Goal: Task Accomplishment & Management: Complete application form

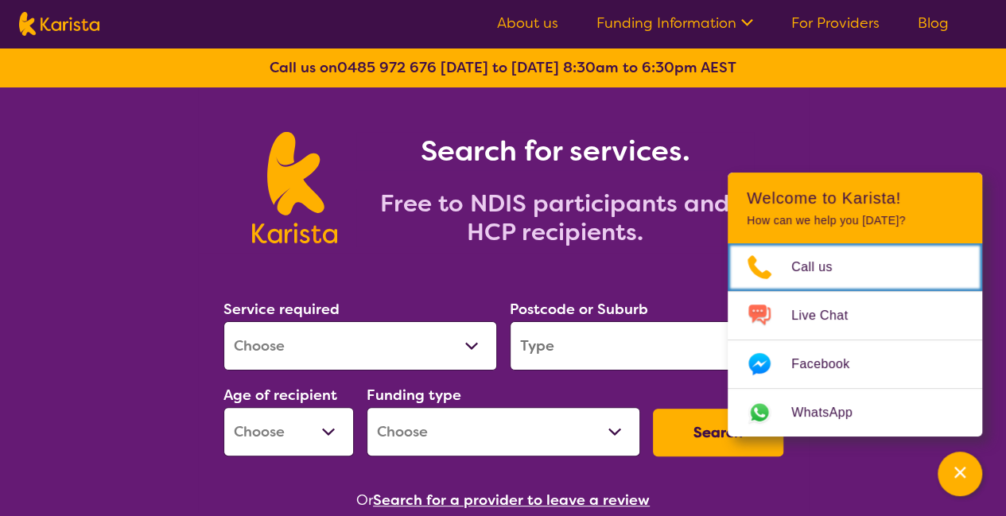
click at [383, 328] on select "Allied Health Assistant Assessment ([MEDICAL_DATA] or [MEDICAL_DATA]) Behaviour…" at bounding box center [360, 345] width 274 height 49
click at [394, 343] on select "Allied Health Assistant Assessment ([MEDICAL_DATA] or [MEDICAL_DATA]) Behaviour…" at bounding box center [360, 345] width 274 height 49
select select "[MEDICAL_DATA]"
click at [223, 321] on select "Allied Health Assistant Assessment ([MEDICAL_DATA] or [MEDICAL_DATA]) Behaviour…" at bounding box center [360, 345] width 274 height 49
click at [588, 357] on input "search" at bounding box center [647, 345] width 274 height 49
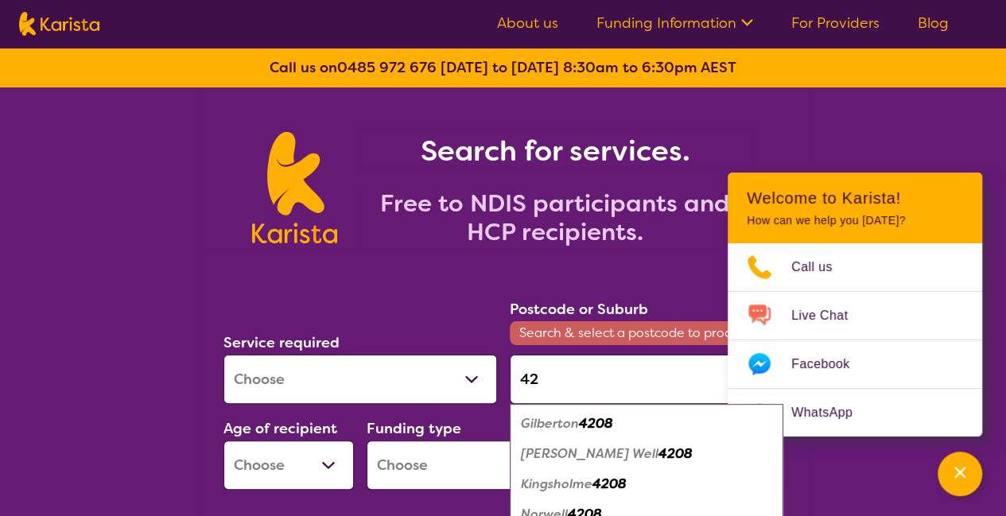
type input "4"
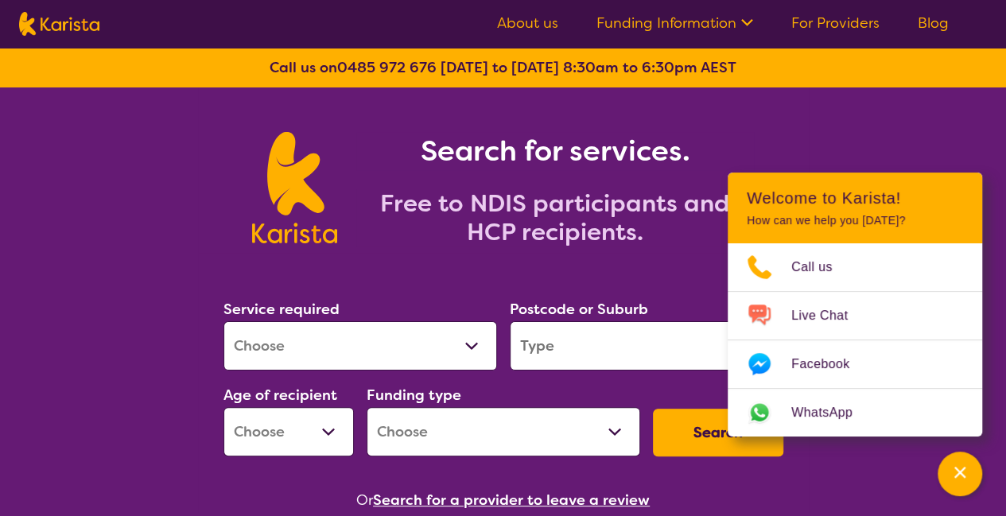
type input "b"
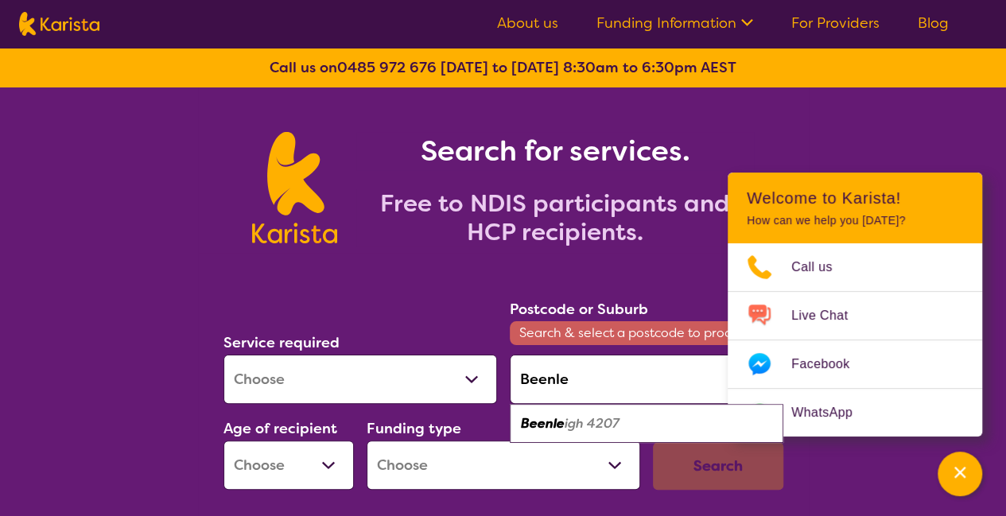
click at [596, 422] on em "igh 4207" at bounding box center [592, 423] width 55 height 17
type input "4207"
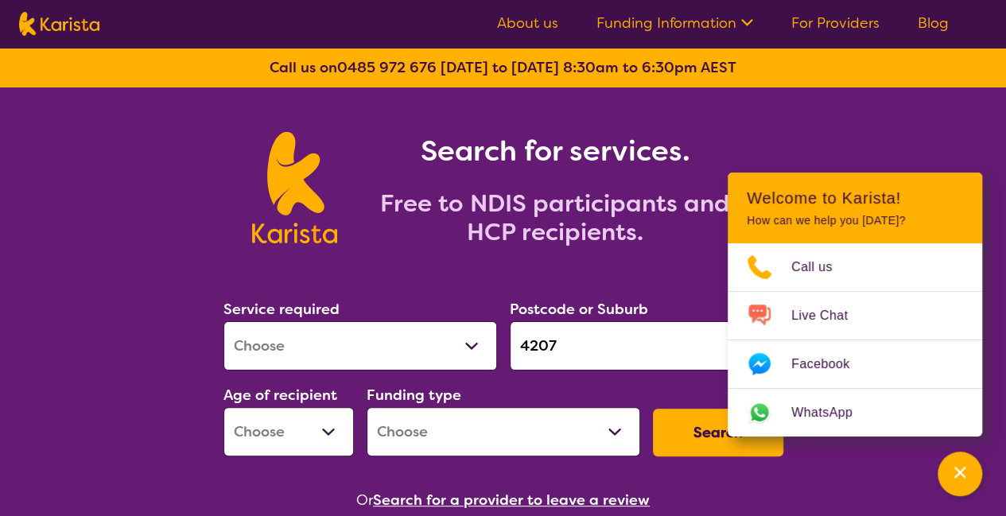
click at [307, 433] on select "Early Childhood - 0 to 9 Child - 10 to 11 Adolescent - 12 to 17 Adult - 18 to 6…" at bounding box center [288, 431] width 130 height 49
select select "EC"
click at [223, 407] on select "Early Childhood - 0 to 9 Child - 10 to 11 Adolescent - 12 to 17 Adult - 18 to 6…" at bounding box center [288, 431] width 130 height 49
click at [436, 430] on select "Home Care Package (HCP) National Disability Insurance Scheme (NDIS) I don't know" at bounding box center [504, 431] width 274 height 49
select select "NDIS"
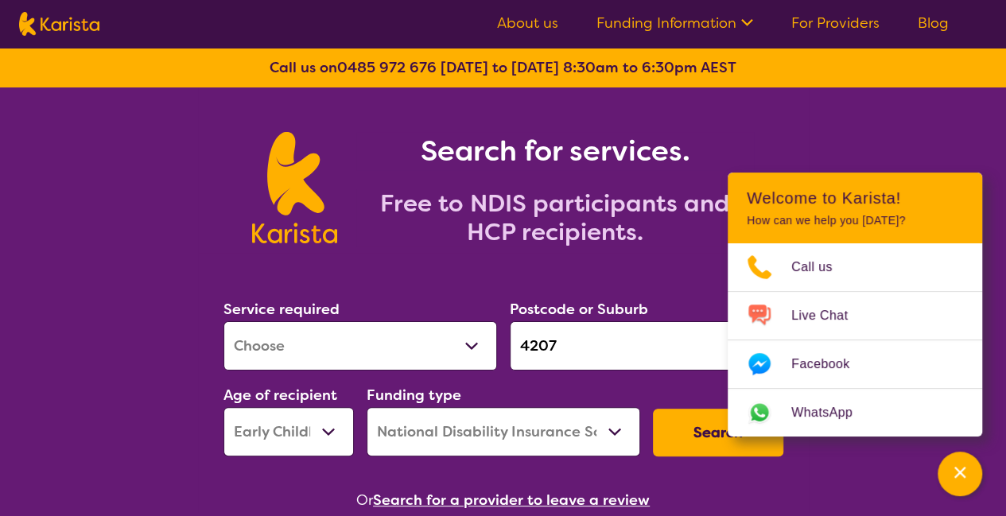
click at [367, 407] on select "Home Care Package (HCP) National Disability Insurance Scheme (NDIS) I don't know" at bounding box center [504, 431] width 274 height 49
click at [677, 446] on button "Search" at bounding box center [718, 433] width 130 height 48
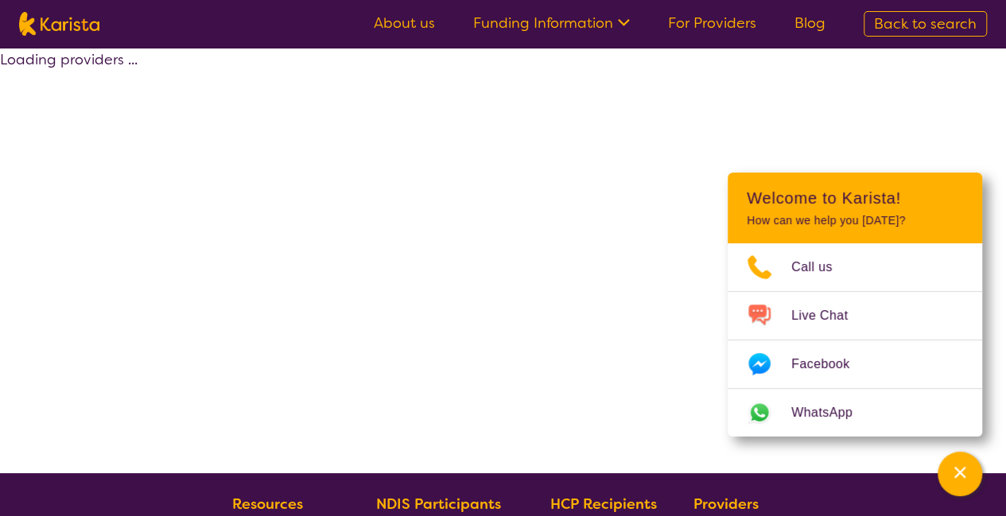
select select "by_score"
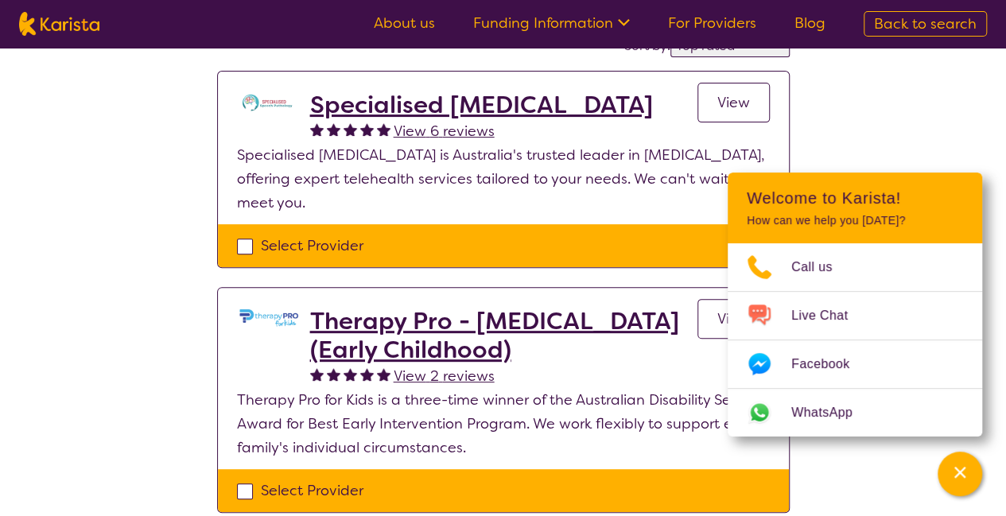
scroll to position [152, 0]
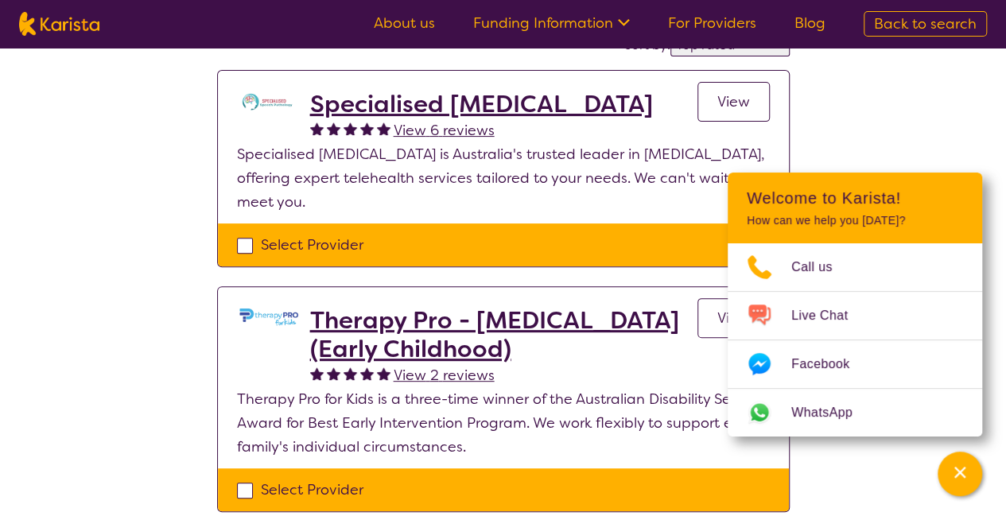
click at [876, 123] on div "Select one or more providers and click the 'NEXT' button to proceed 1 - 2 of 2 …" at bounding box center [503, 232] width 1006 height 673
click at [962, 468] on icon "Channel Menu" at bounding box center [960, 472] width 16 height 16
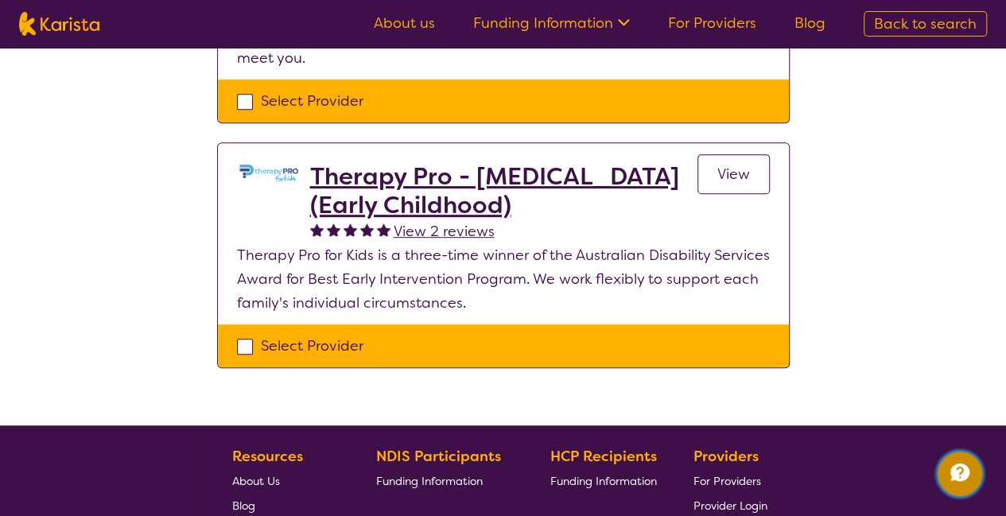
scroll to position [301, 0]
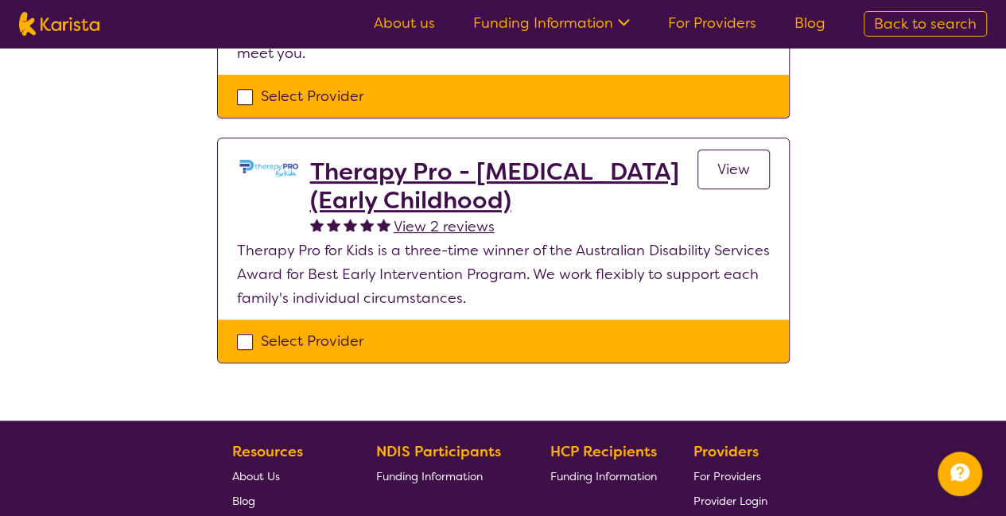
click at [242, 343] on div "Select Provider" at bounding box center [503, 341] width 533 height 24
checkbox input "true"
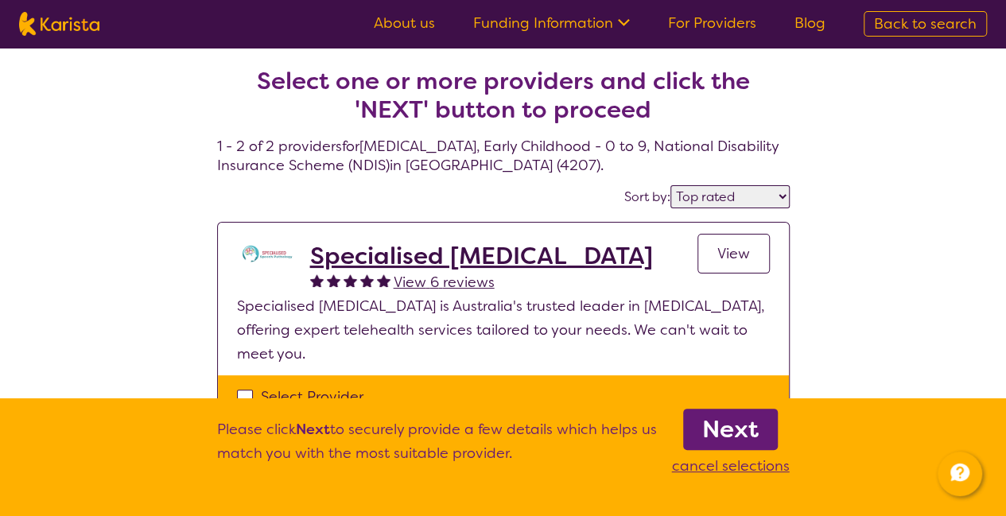
click at [717, 416] on b "Next" at bounding box center [730, 429] width 56 height 32
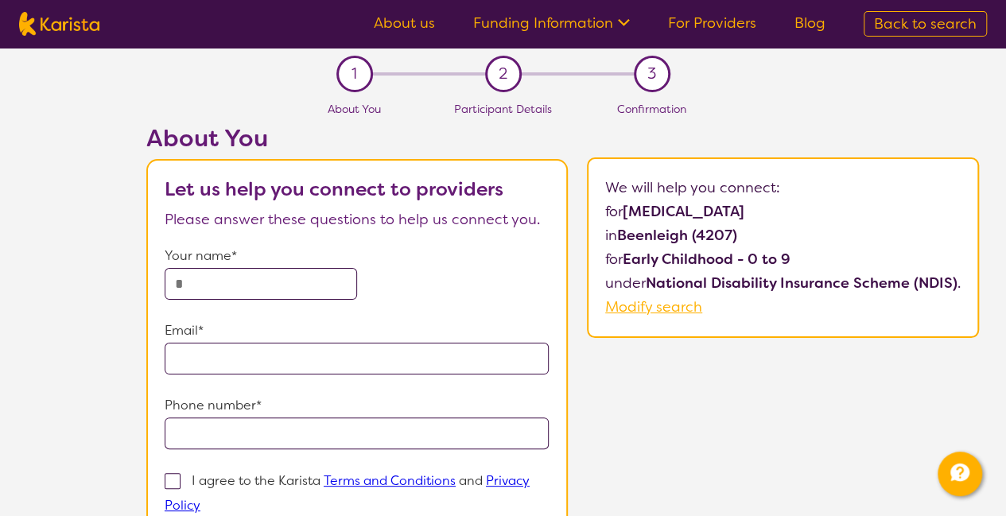
click at [285, 278] on input "text" at bounding box center [261, 284] width 192 height 32
type input "*****"
type input "**********"
click at [251, 282] on input "*****" at bounding box center [261, 284] width 192 height 32
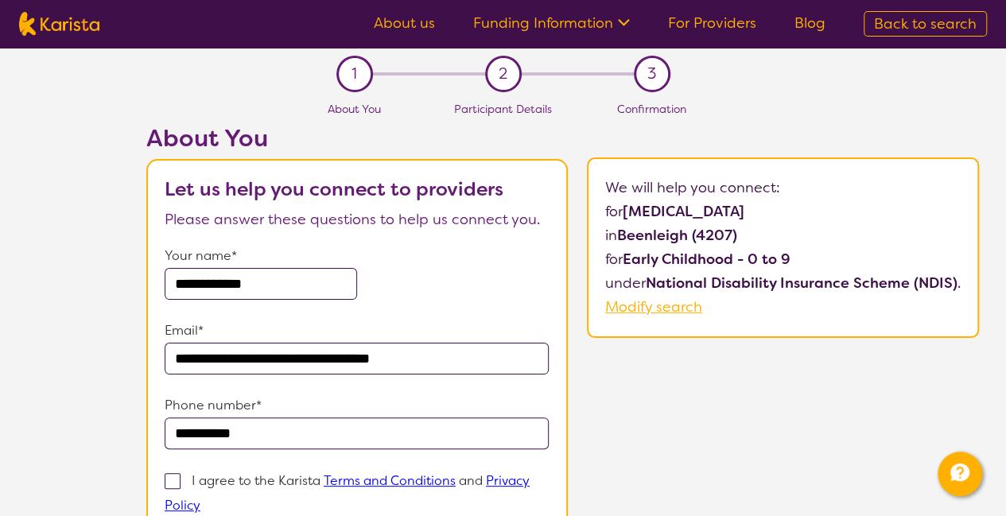
type input "**********"
click at [504, 263] on p "Your name*" at bounding box center [357, 256] width 385 height 24
click at [172, 479] on span at bounding box center [173, 481] width 16 height 16
click at [200, 499] on input "I agree to the Karista Terms and Conditions and Privacy Policy" at bounding box center [205, 504] width 10 height 10
checkbox input "true"
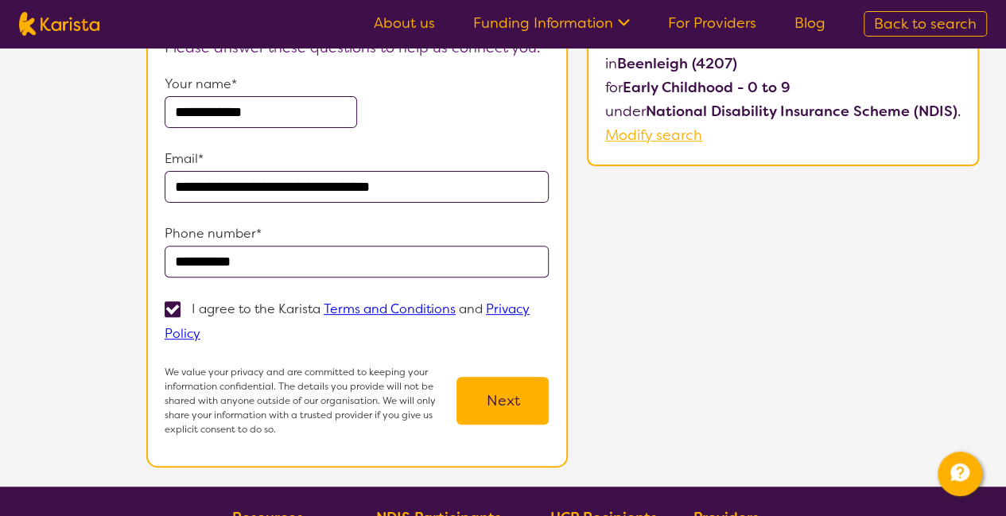
scroll to position [174, 0]
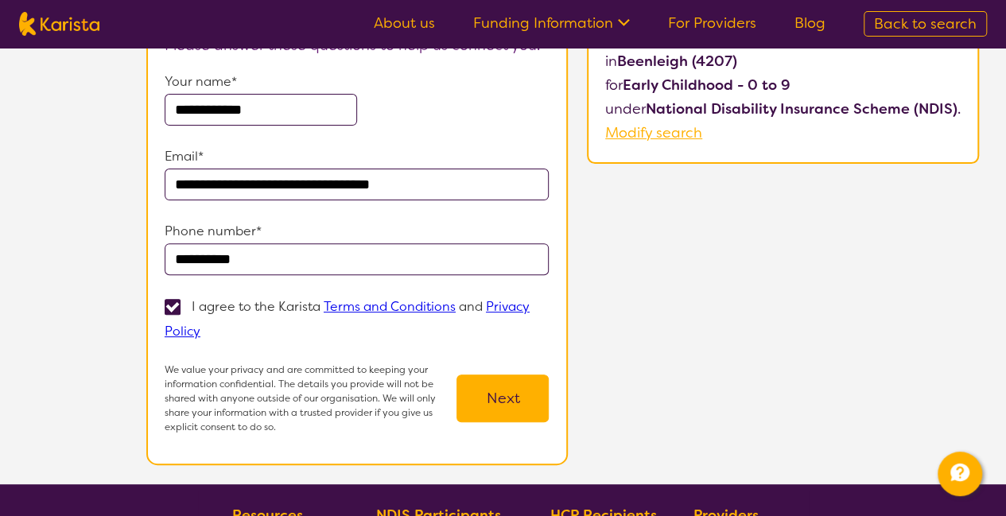
click at [506, 404] on button "Next" at bounding box center [502, 398] width 92 height 48
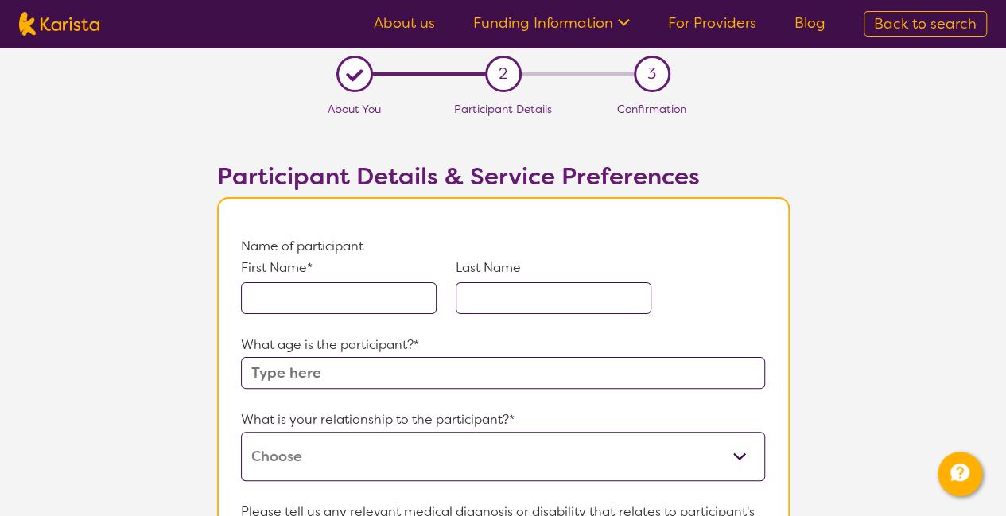
click at [294, 295] on input "text" at bounding box center [339, 298] width 196 height 32
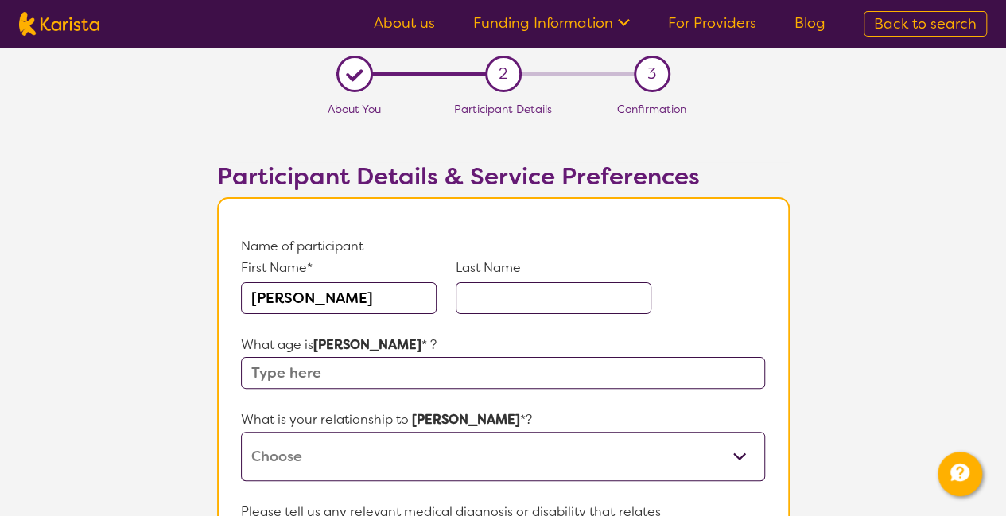
type input "[PERSON_NAME]"
click at [496, 305] on input "text" at bounding box center [554, 298] width 196 height 32
type input "Hoare"
click at [372, 370] on input "text" at bounding box center [502, 373] width 523 height 32
type input "9"
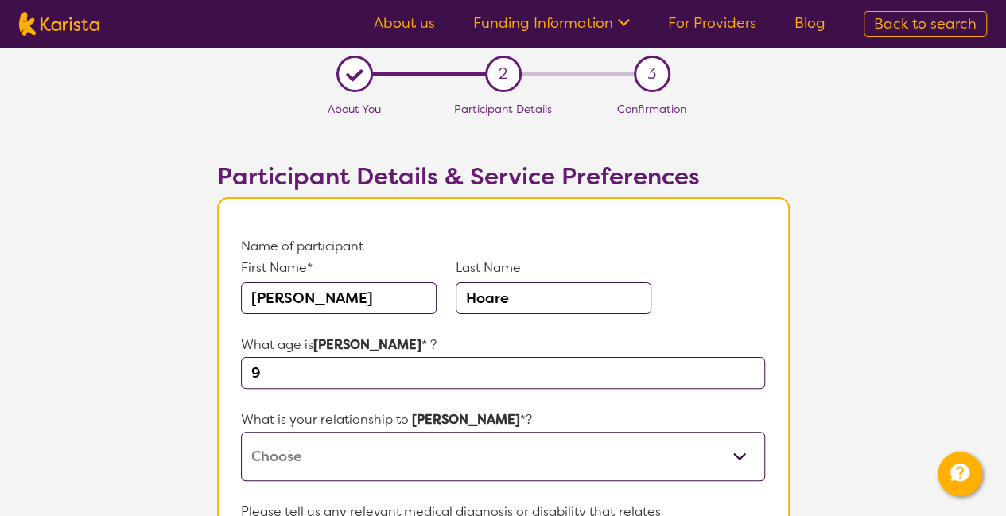
click at [353, 455] on select "This request is for myself I am their parent I am their child I am their spouse…" at bounding box center [502, 456] width 523 height 49
select select "I am their Support Coordinator"
click at [241, 432] on select "This request is for myself I am their parent I am their child I am their spouse…" at bounding box center [502, 456] width 523 height 49
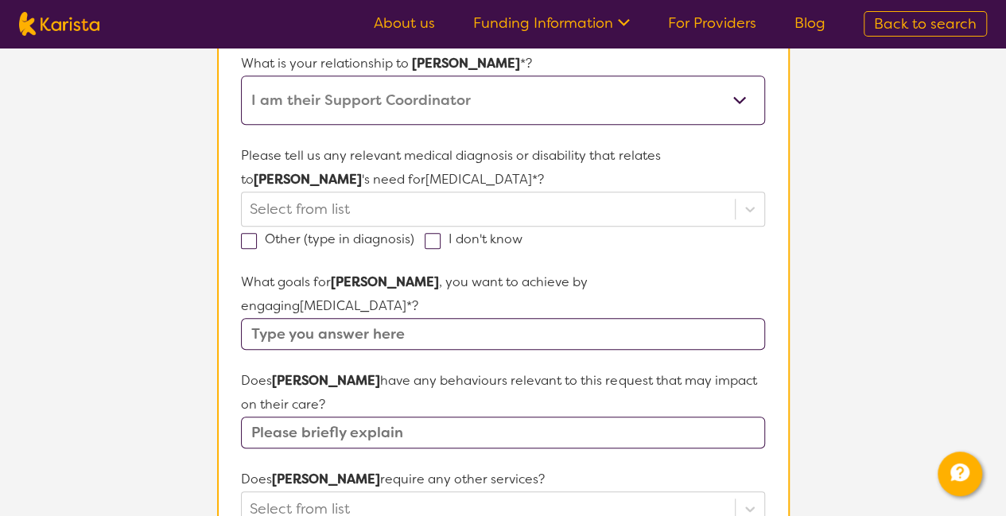
scroll to position [361, 0]
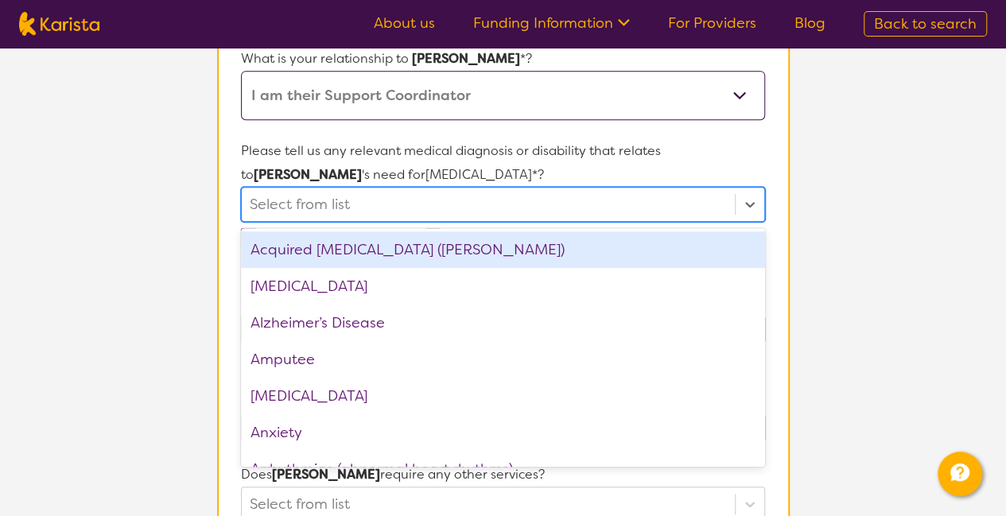
click at [409, 211] on div at bounding box center [488, 204] width 476 height 27
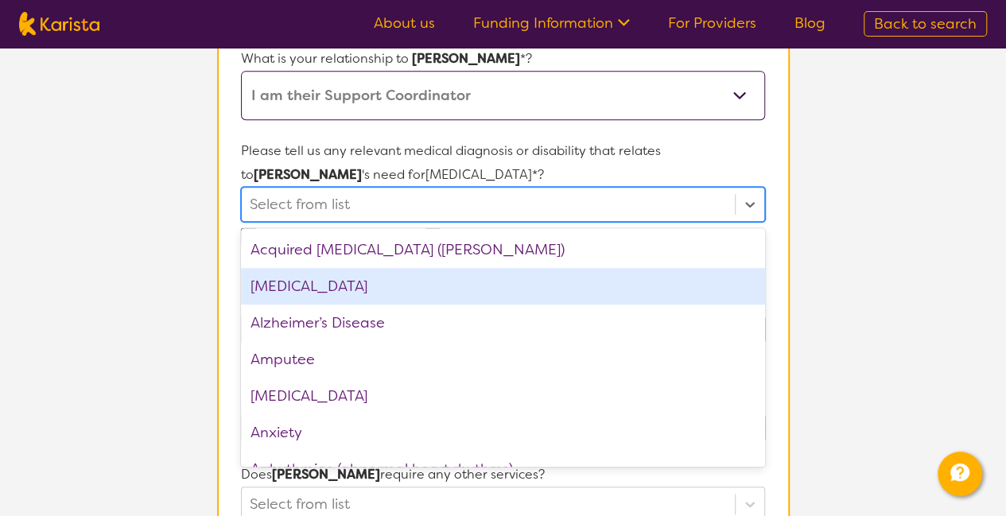
click at [372, 275] on div "[MEDICAL_DATA]" at bounding box center [502, 286] width 523 height 37
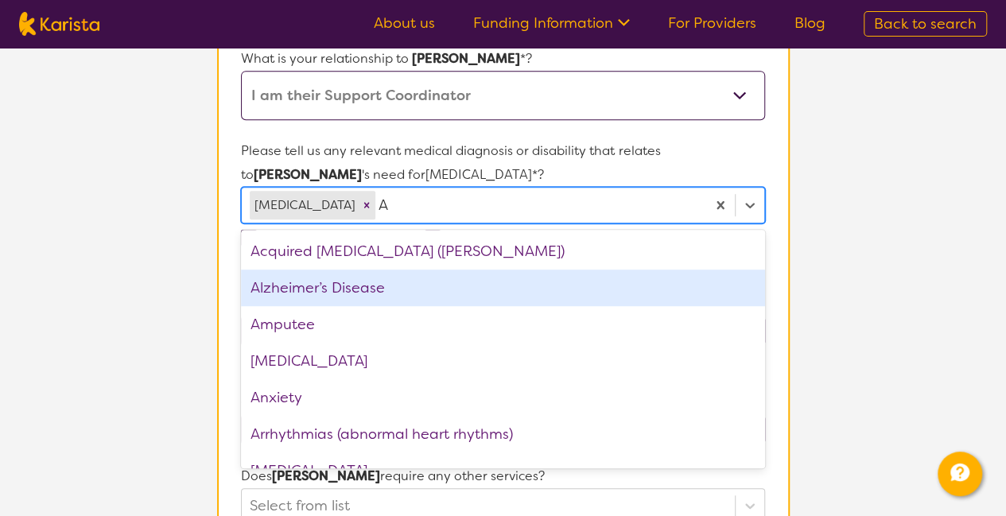
type input "Au"
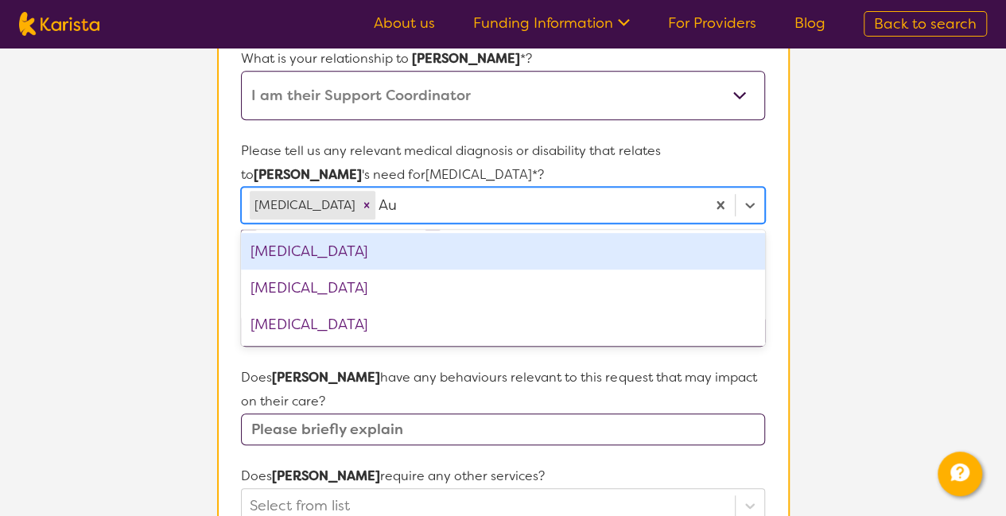
click at [366, 250] on div "[MEDICAL_DATA]" at bounding box center [502, 251] width 523 height 37
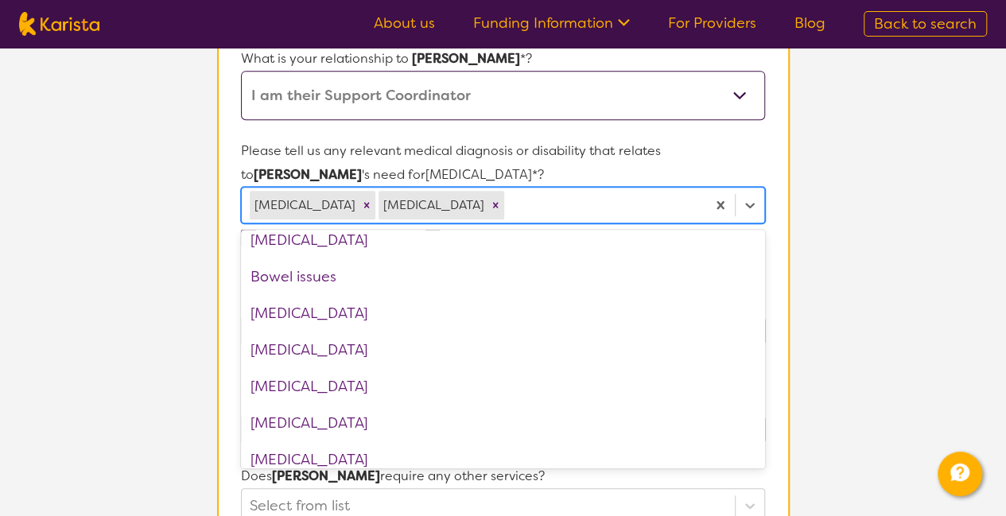
scroll to position [388, 0]
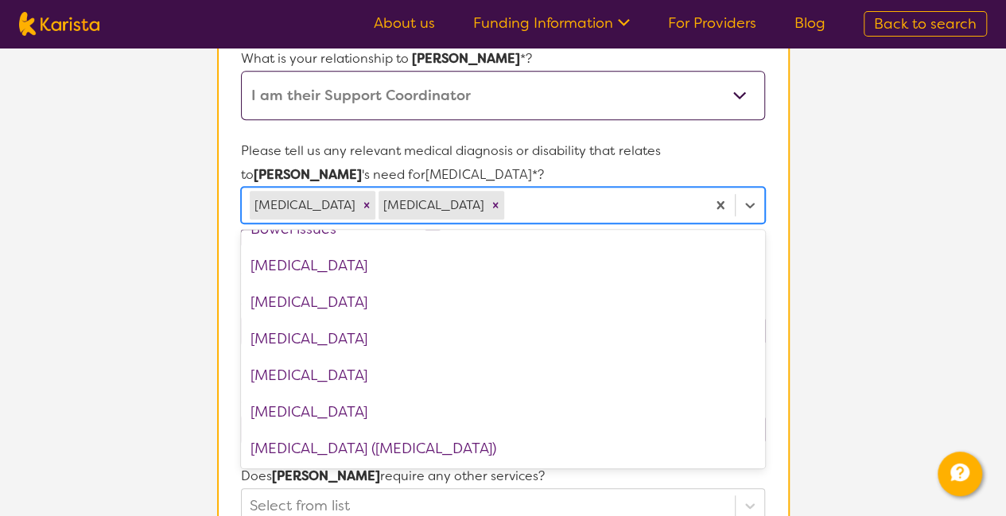
click at [835, 298] on section "L About You 2 Participant Details 3 Confirmation Participant Details & Service …" at bounding box center [503, 400] width 1006 height 1427
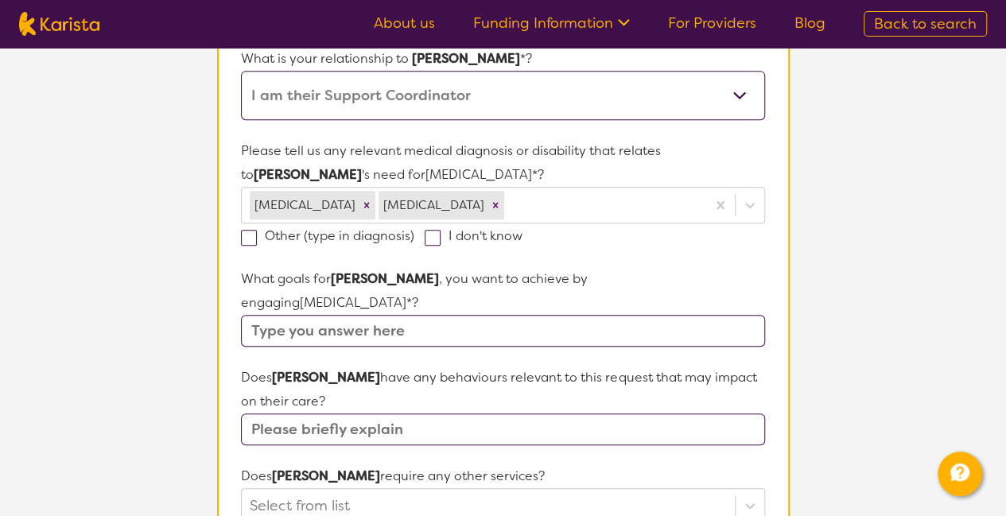
click at [385, 315] on input "text" at bounding box center [502, 331] width 523 height 32
type input "Need to speak with mum"
click at [355, 413] on input "text" at bounding box center [502, 429] width 523 height 32
type input "Behaviours of concern"
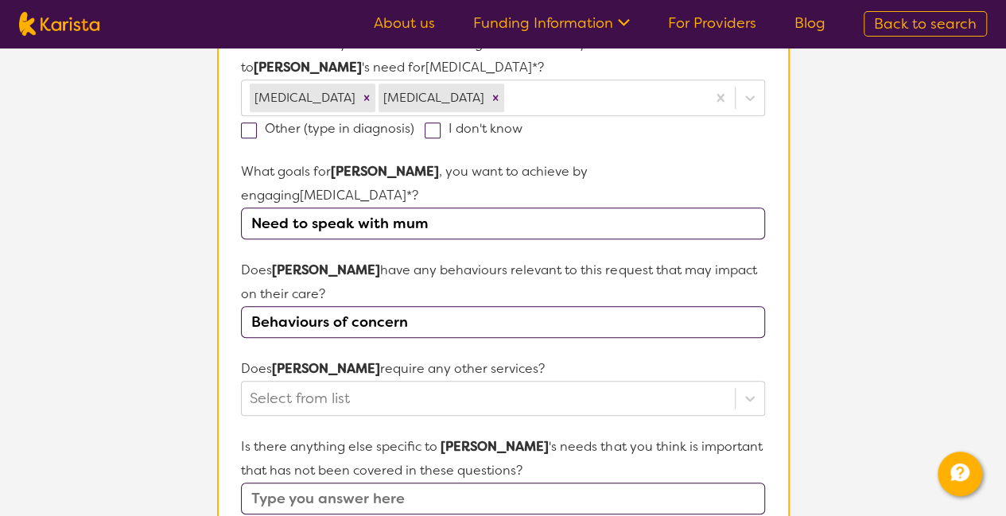
click at [352, 416] on div "Select from list" at bounding box center [502, 398] width 523 height 35
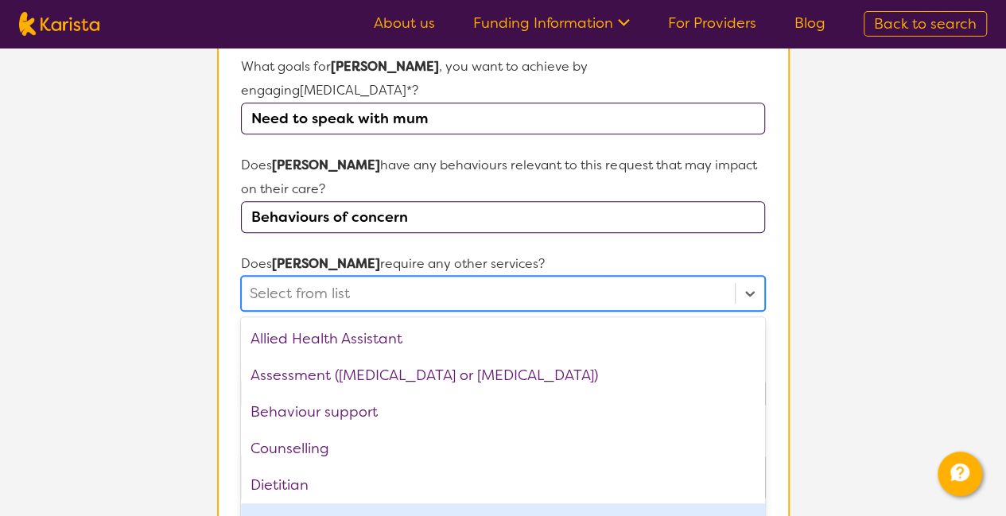
scroll to position [593, 0]
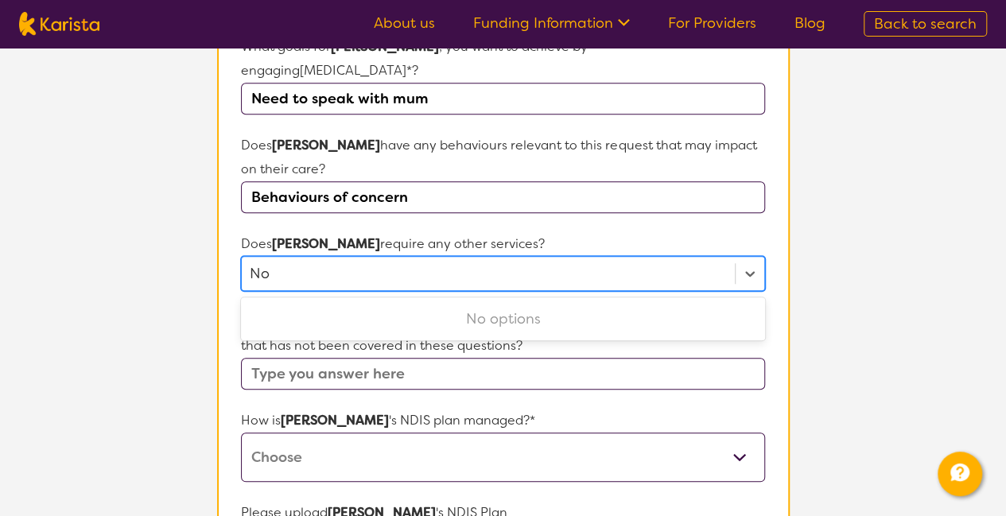
type input "No"
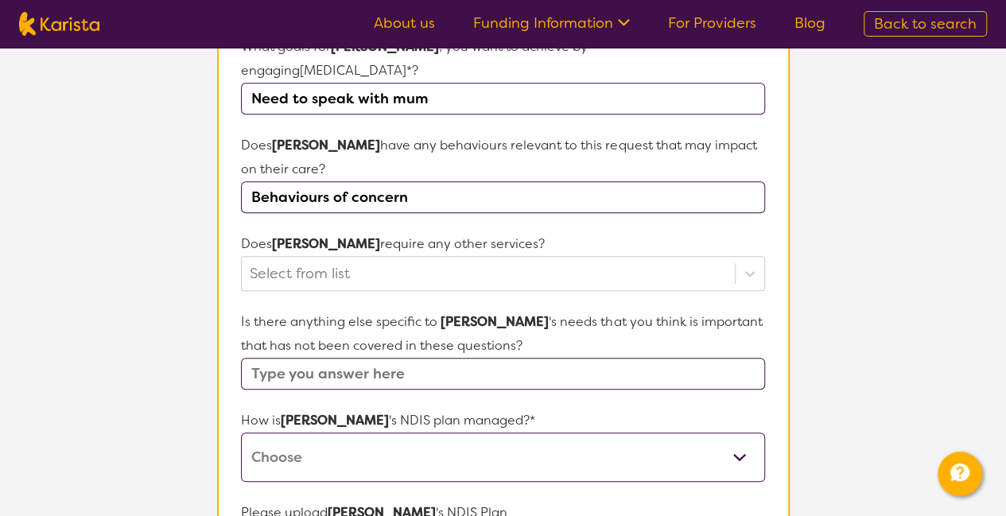
click at [379, 358] on input "text" at bounding box center [502, 374] width 523 height 32
type input "n"
type input "No"
click at [340, 433] on select "Self-managed NDIS plan Managed by a registered plan management provider (not th…" at bounding box center [502, 457] width 523 height 49
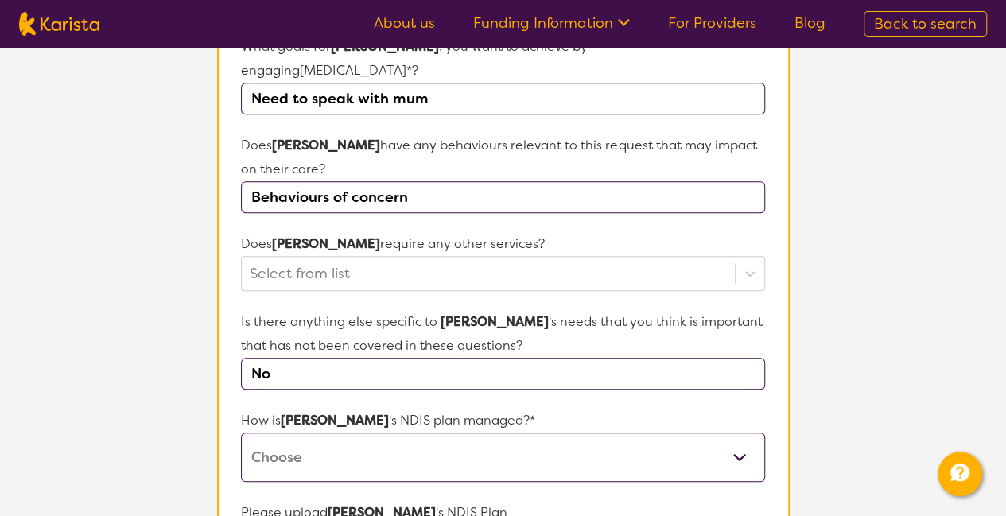
select select "Plan Managed"
click at [241, 433] on select "Self-managed NDIS plan Managed by a registered plan management provider (not th…" at bounding box center [502, 457] width 523 height 49
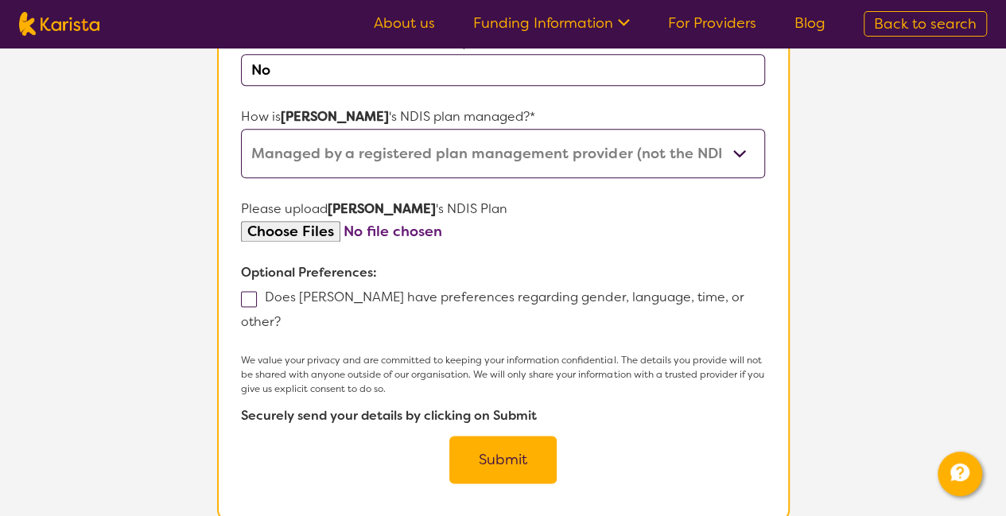
scroll to position [900, 0]
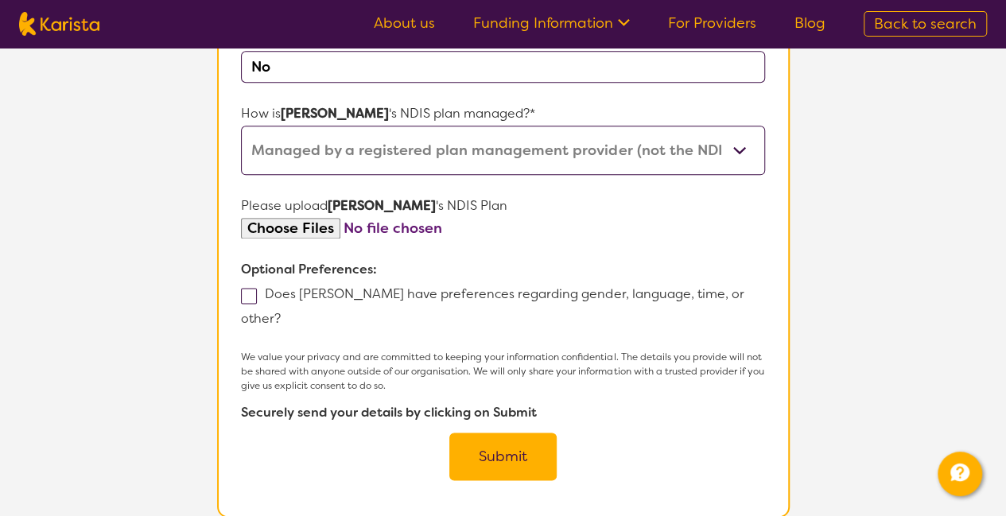
click at [254, 288] on span at bounding box center [249, 296] width 16 height 16
click at [281, 312] on input "Does [PERSON_NAME] have preferences regarding gender, language, time, or other?" at bounding box center [286, 317] width 10 height 10
checkbox input "true"
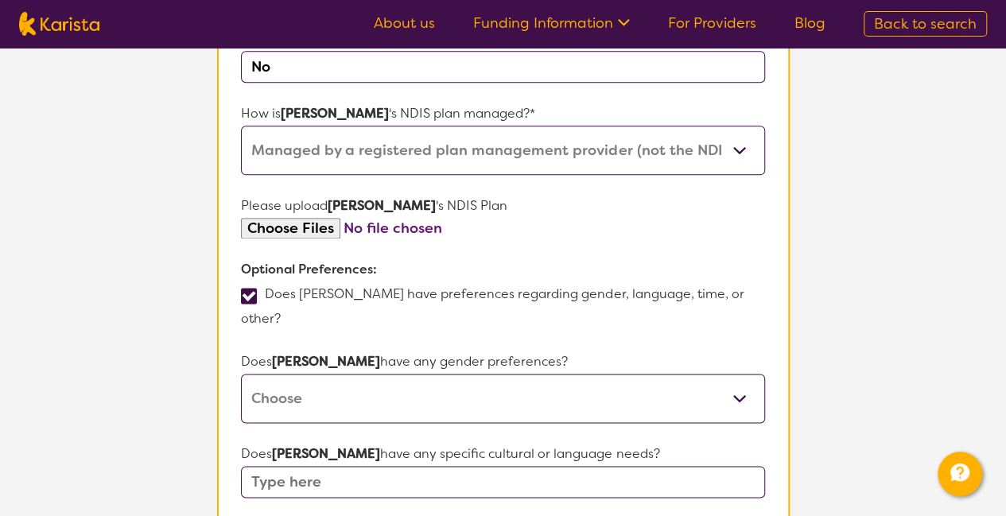
click at [363, 374] on select "[DEMOGRAPHIC_DATA] [DEMOGRAPHIC_DATA] Other No Preference" at bounding box center [502, 398] width 523 height 49
select select "[DEMOGRAPHIC_DATA]"
click at [241, 374] on select "[DEMOGRAPHIC_DATA] [DEMOGRAPHIC_DATA] Other No Preference" at bounding box center [502, 398] width 523 height 49
click at [360, 466] on input "text" at bounding box center [502, 482] width 523 height 32
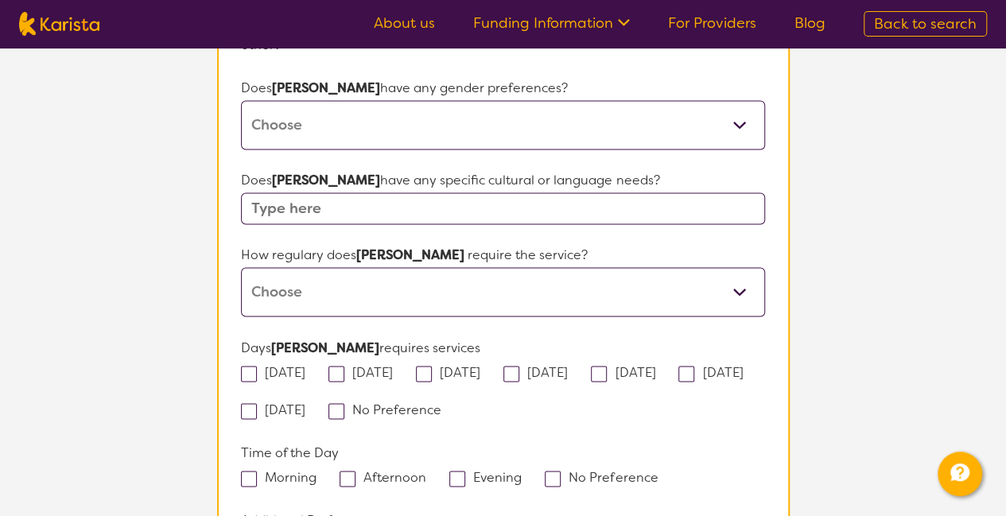
scroll to position [1185, 0]
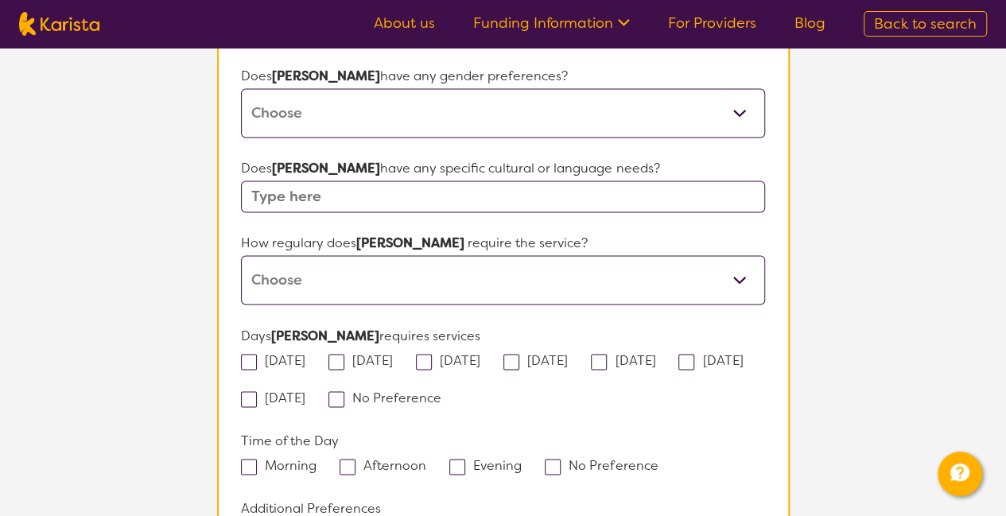
click at [328, 255] on select "Daily Twice a week Weekly Every fortnight Monthly Other" at bounding box center [502, 279] width 523 height 49
select select "Every fortnight"
click at [241, 255] on select "Daily Twice a week Weekly Every fortnight Monthly Other" at bounding box center [502, 279] width 523 height 49
click at [344, 391] on span at bounding box center [336, 399] width 16 height 16
click at [449, 391] on input "No Preference" at bounding box center [446, 396] width 10 height 10
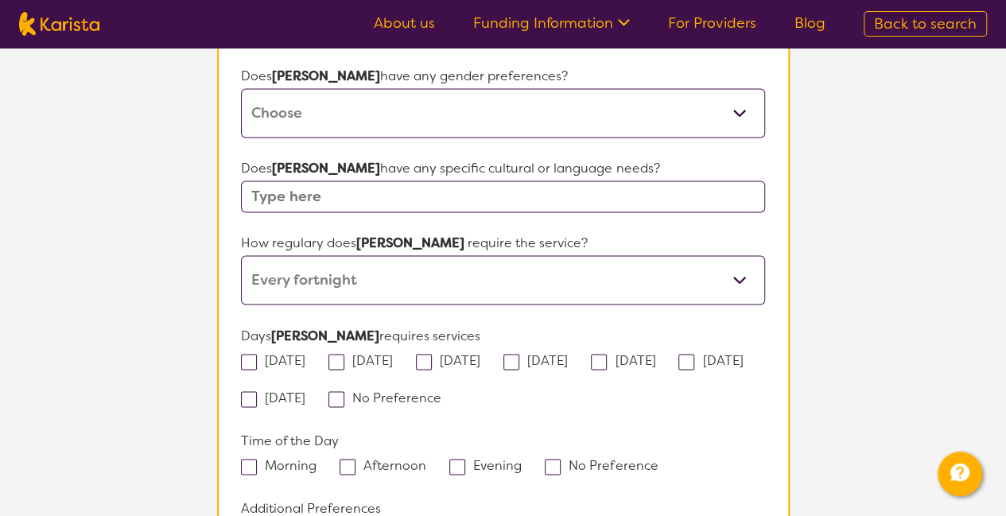
checkbox input "true"
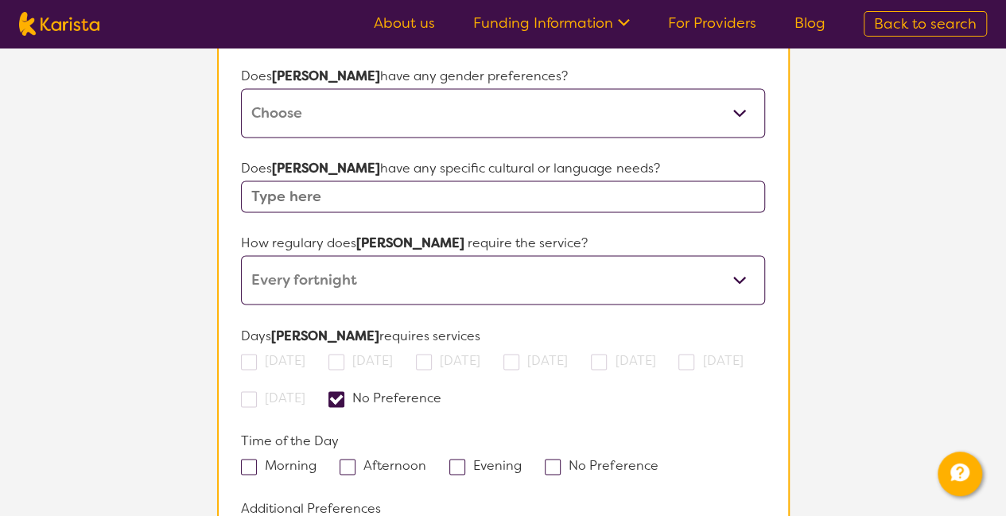
click at [555, 459] on span at bounding box center [553, 467] width 16 height 16
click at [658, 459] on input "No Preference" at bounding box center [663, 464] width 10 height 10
checkbox input "true"
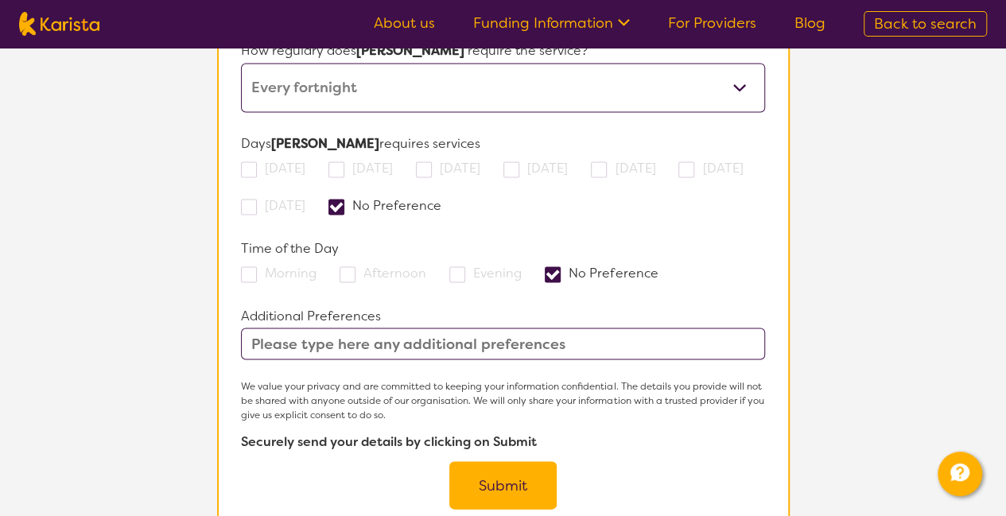
scroll to position [1385, 0]
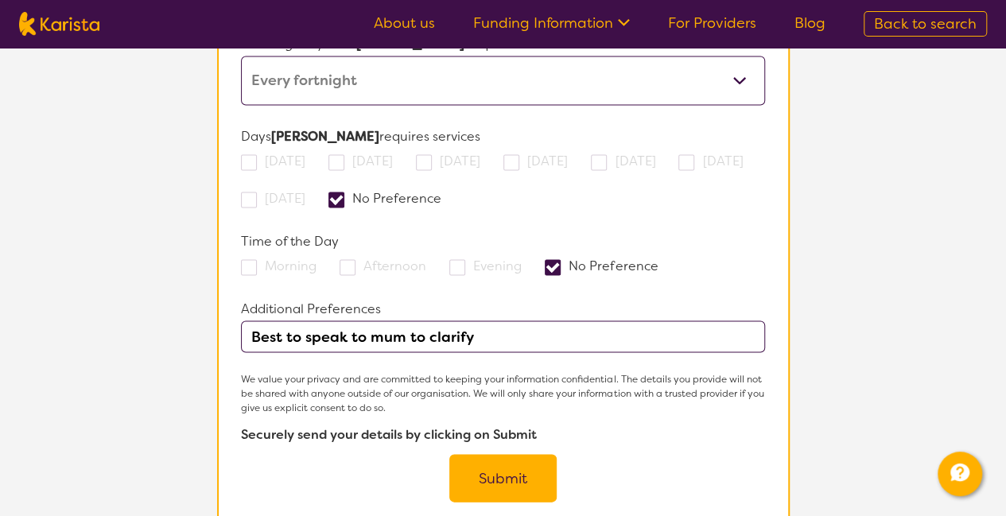
click at [282, 320] on input "Best to speak to mum to clarify" at bounding box center [502, 336] width 523 height 32
click at [552, 320] on input "Best clinician to speak to mum to clarify" at bounding box center [502, 336] width 523 height 32
type input "Best clinician to speak to mum to clarify when engaged"
click at [512, 454] on button "Submit" at bounding box center [502, 478] width 107 height 48
